Goal: Transaction & Acquisition: Purchase product/service

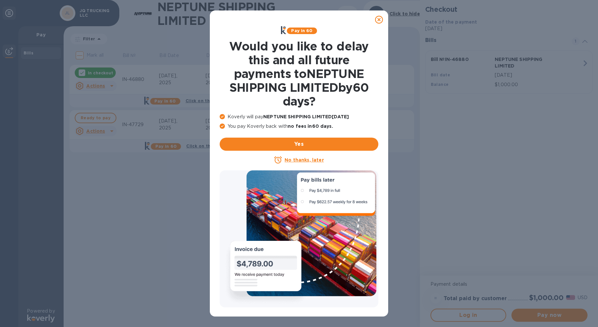
click at [378, 20] on icon at bounding box center [379, 20] width 8 height 8
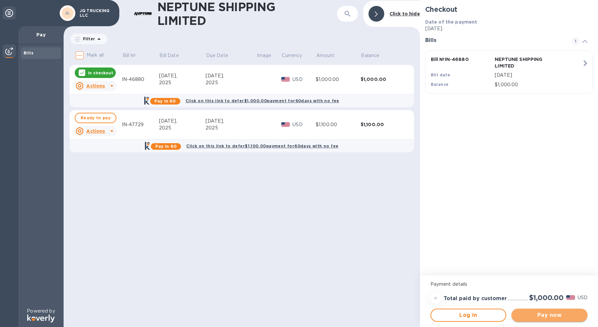
click at [542, 316] on span "Pay now" at bounding box center [549, 315] width 66 height 8
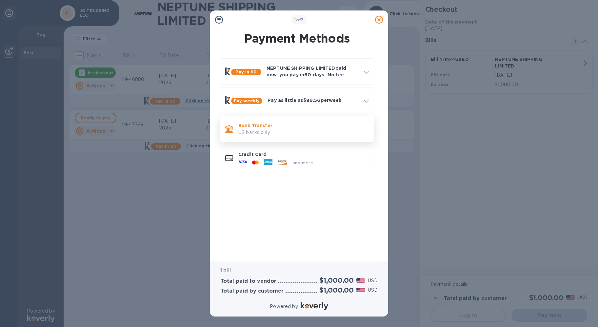
click at [298, 130] on p "US banks only." at bounding box center [303, 132] width 130 height 7
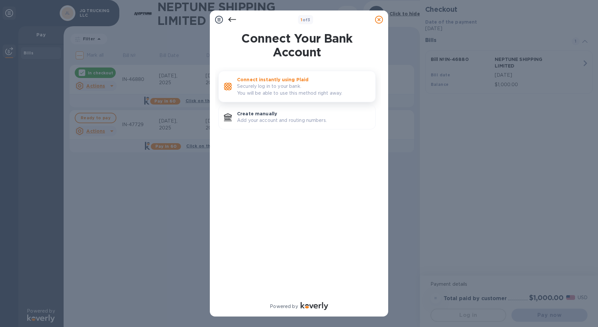
click at [296, 88] on p "Securely log in to your bank. You will be able to use this method right away." at bounding box center [303, 90] width 133 height 14
click at [295, 117] on p "Add your account and routing numbers." at bounding box center [303, 120] width 133 height 7
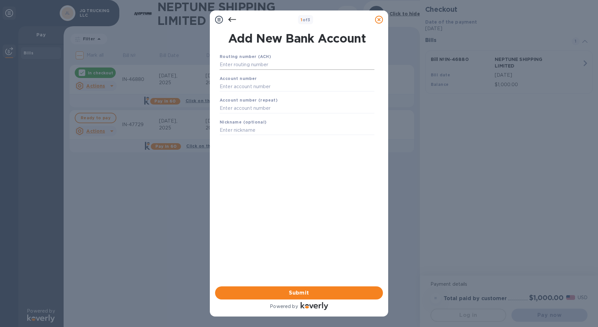
click at [256, 63] on input "text" at bounding box center [297, 65] width 155 height 10
type input "122000247"
click at [273, 96] on input "text" at bounding box center [297, 95] width 155 height 10
type input "6190724572"
click at [269, 118] on input "text" at bounding box center [297, 117] width 155 height 10
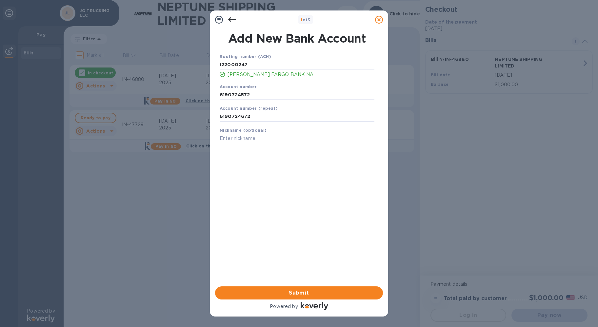
type input "6190724672"
click at [259, 138] on input "text" at bounding box center [297, 139] width 155 height 10
click at [226, 141] on input "JQ Business" at bounding box center [297, 139] width 155 height 10
type input "JQ Trucking Business"
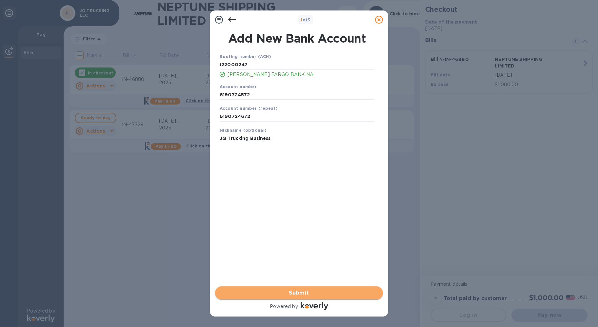
click at [303, 294] on span "Submit" at bounding box center [298, 293] width 157 height 8
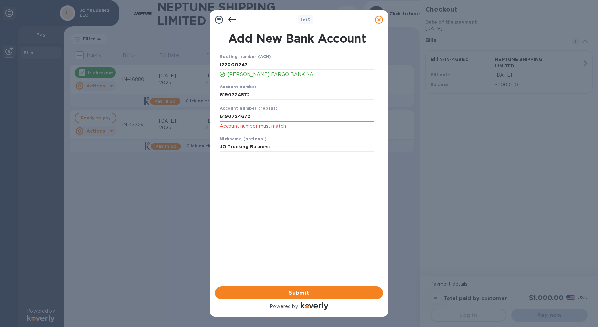
click at [242, 118] on input "6190724672" at bounding box center [297, 117] width 155 height 10
type input "6190724572"
click at [275, 296] on span "Submit" at bounding box center [298, 293] width 157 height 8
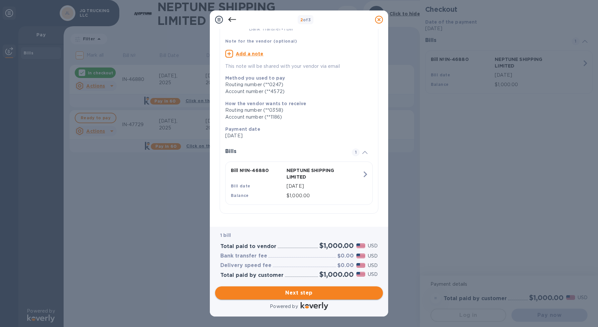
click at [323, 289] on span "Next step" at bounding box center [298, 293] width 157 height 8
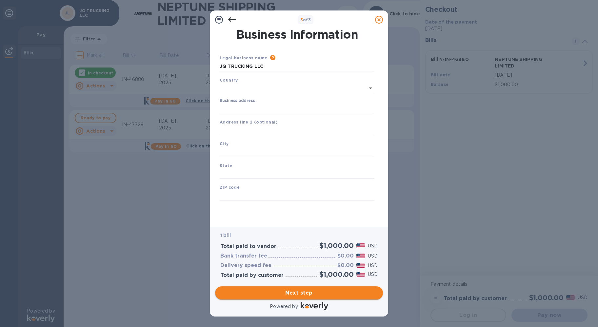
type input "[GEOGRAPHIC_DATA]"
click at [268, 103] on input "Business address" at bounding box center [297, 107] width 155 height 10
type input "108"
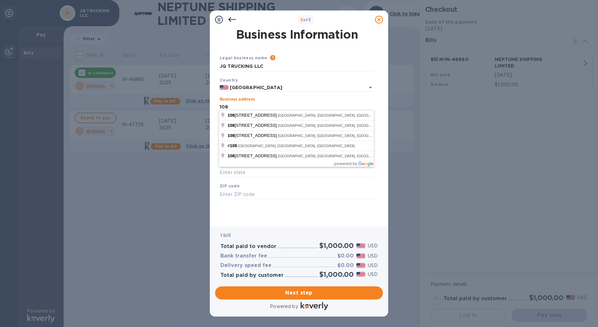
type input "US"
type input "[GEOGRAPHIC_DATA]"
type input "CA"
type input "91752"
type input "[GEOGRAPHIC_DATA]"
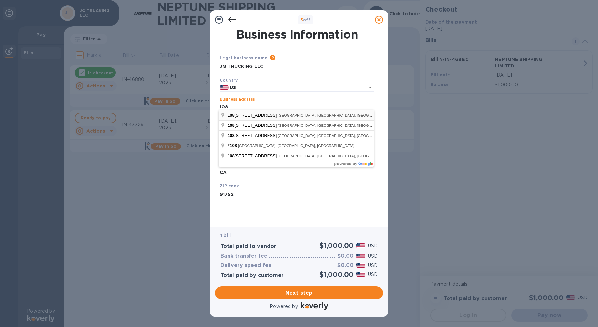
type input "108"
type input "US"
type input "[STREET_ADDRESS]"
click at [260, 81] on div "Country US" at bounding box center [297, 84] width 160 height 21
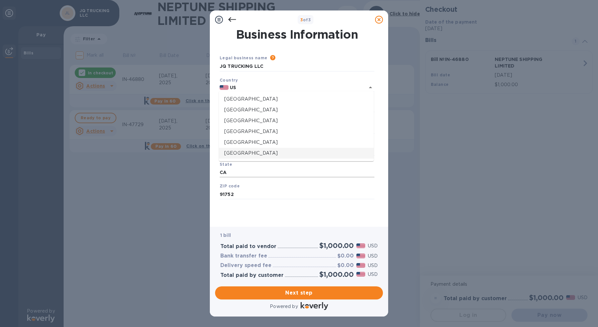
click at [289, 169] on input "CA" at bounding box center [297, 173] width 155 height 10
click at [296, 87] on input "US" at bounding box center [291, 88] width 127 height 8
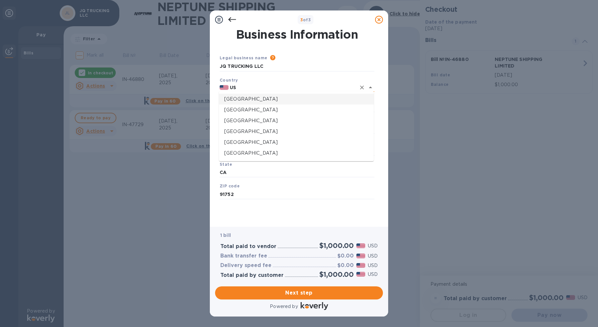
click at [371, 85] on icon "Close" at bounding box center [370, 88] width 8 height 8
type input "[GEOGRAPHIC_DATA]"
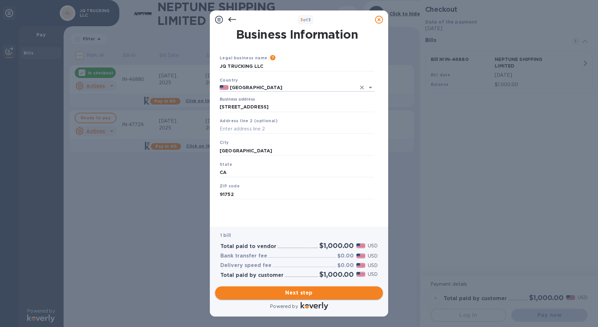
click at [301, 289] on span "Next step" at bounding box center [298, 293] width 157 height 8
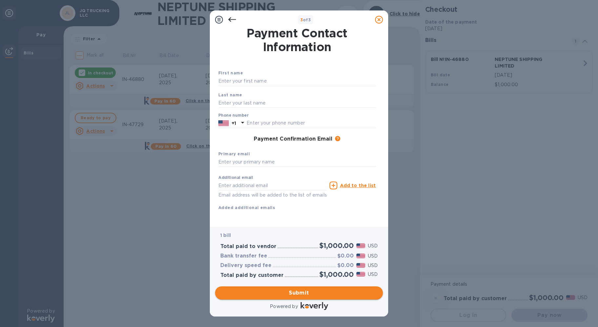
scroll to position [2, 0]
click at [241, 83] on input "text" at bounding box center [296, 81] width 157 height 10
type input "[PERSON_NAME]"
click at [266, 160] on input "text" at bounding box center [296, 162] width 157 height 10
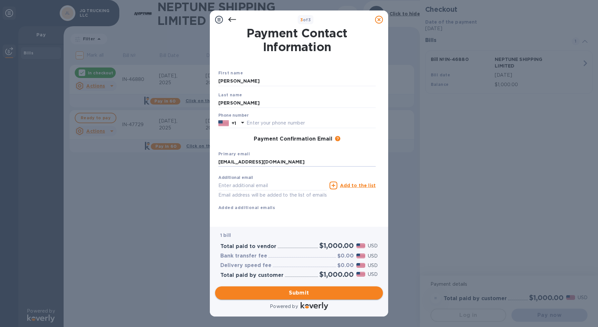
type input "[EMAIL_ADDRESS][DOMAIN_NAME]"
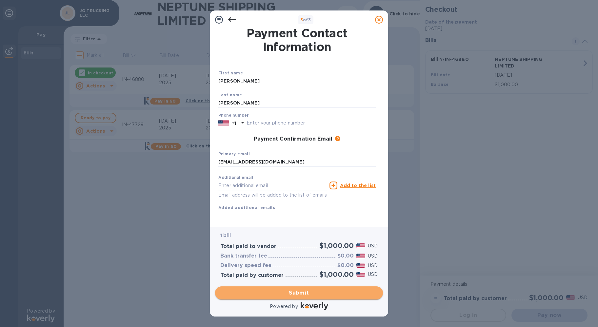
click at [263, 294] on span "Submit" at bounding box center [298, 293] width 157 height 8
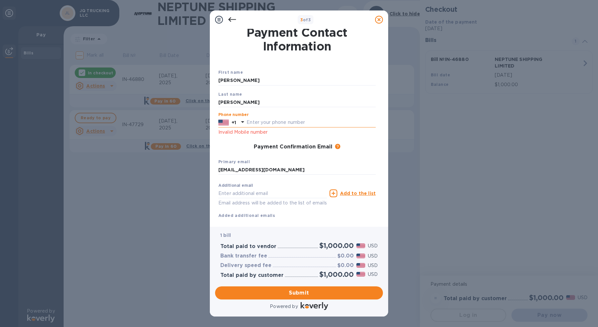
click at [265, 125] on input "text" at bounding box center [310, 123] width 129 height 10
type input "3235489482"
click at [288, 290] on span "Submit" at bounding box center [298, 293] width 157 height 8
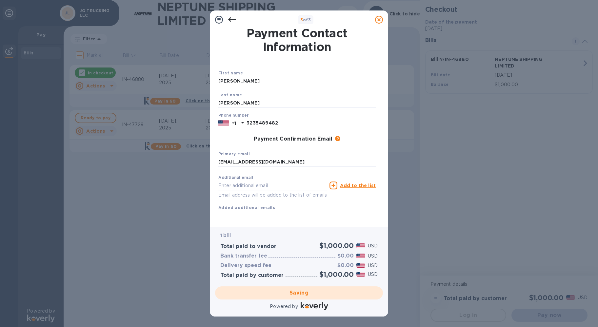
scroll to position [0, 0]
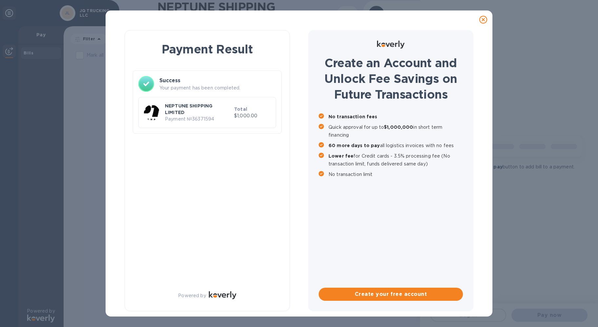
checkbox input "true"
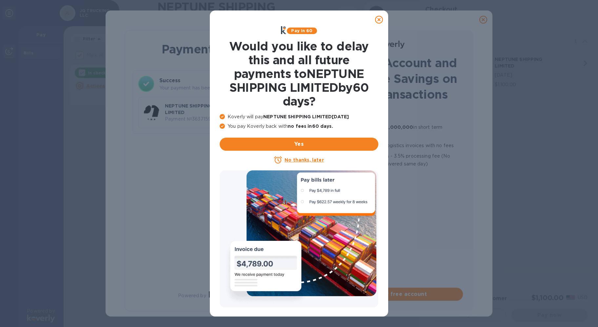
click at [379, 18] on icon at bounding box center [379, 20] width 8 height 8
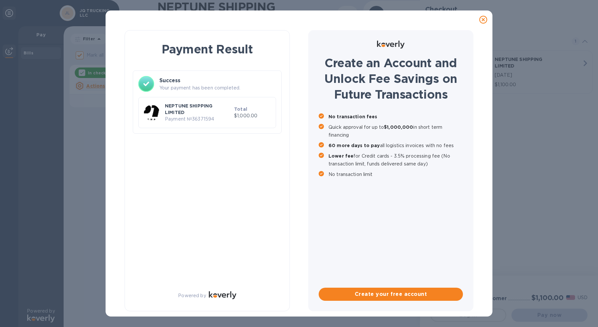
click at [483, 18] on icon at bounding box center [483, 20] width 8 height 8
